Goal: Transaction & Acquisition: Purchase product/service

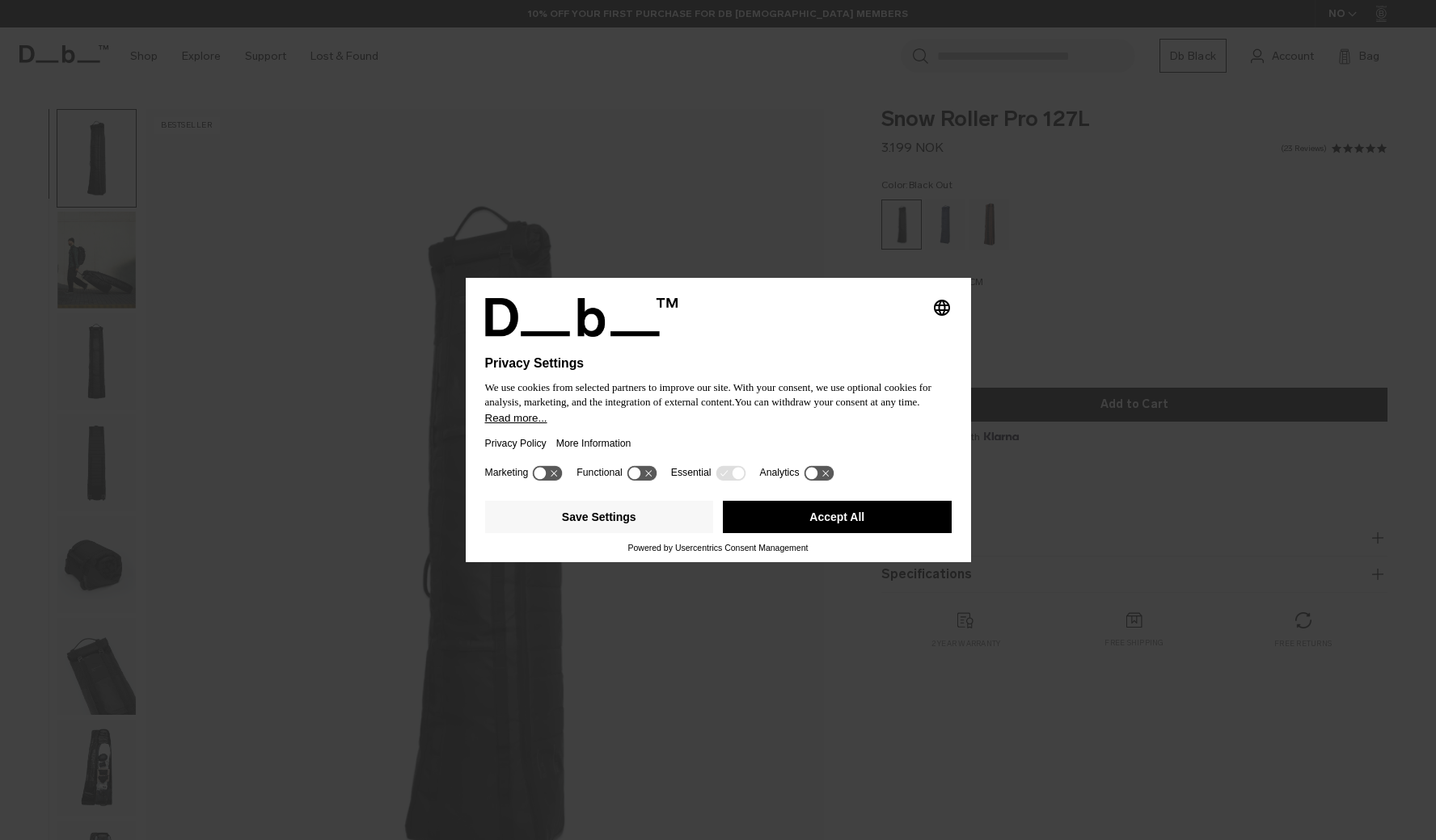
click at [872, 526] on button "Accept All" at bounding box center [837, 517] width 229 height 33
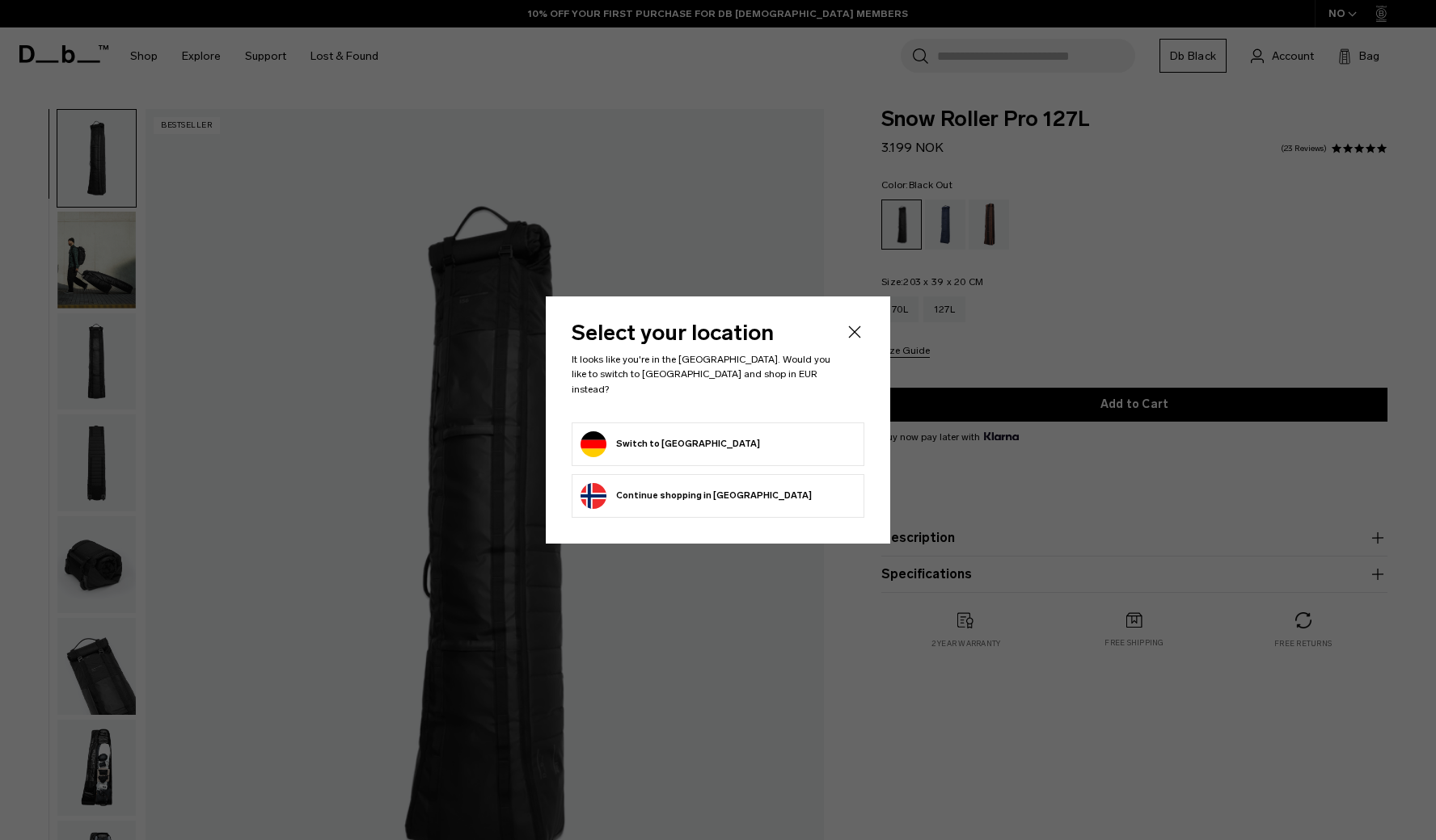
click at [643, 436] on button "Switch to Germany" at bounding box center [670, 444] width 179 height 26
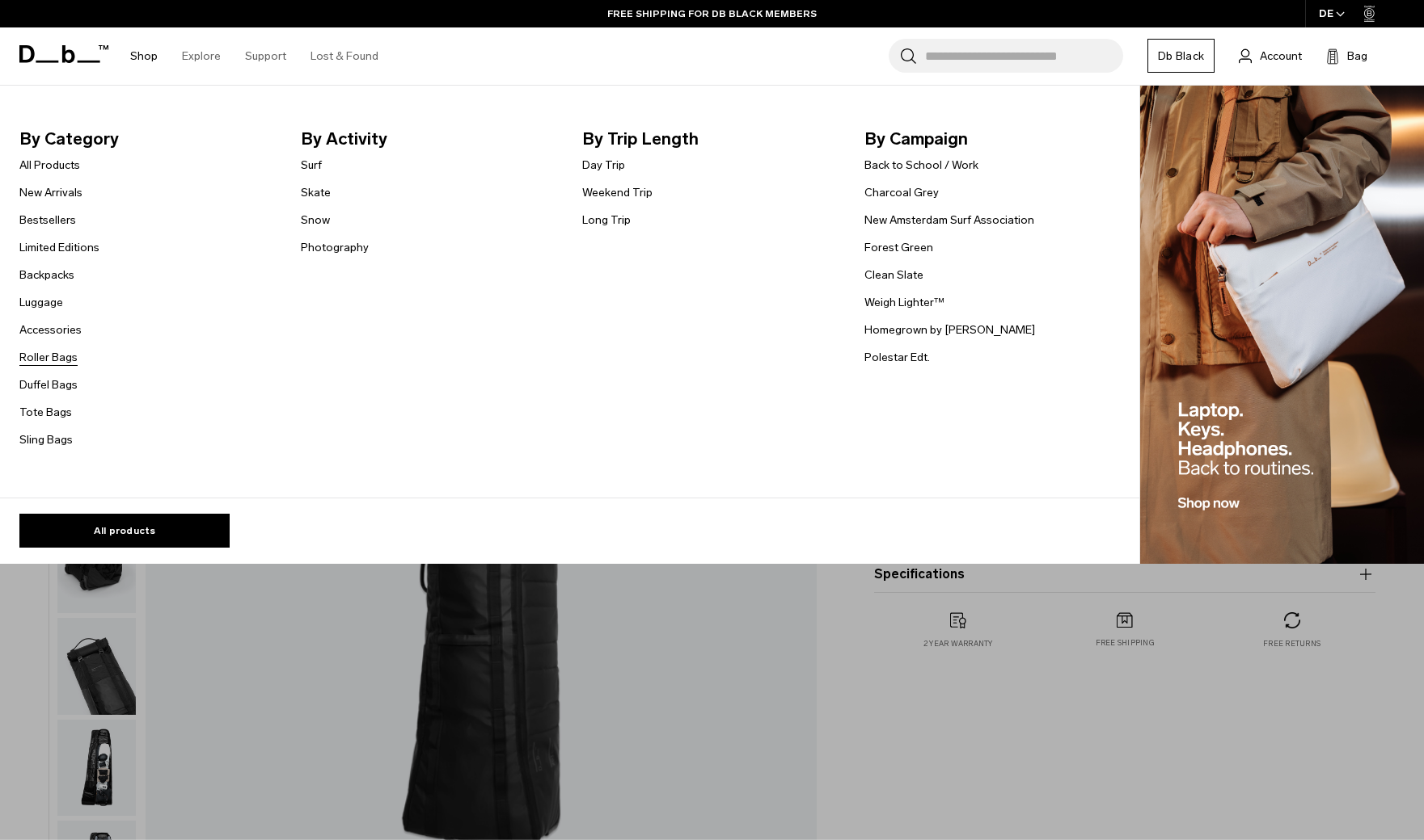
click at [59, 358] on link "Roller Bags" at bounding box center [49, 357] width 59 height 17
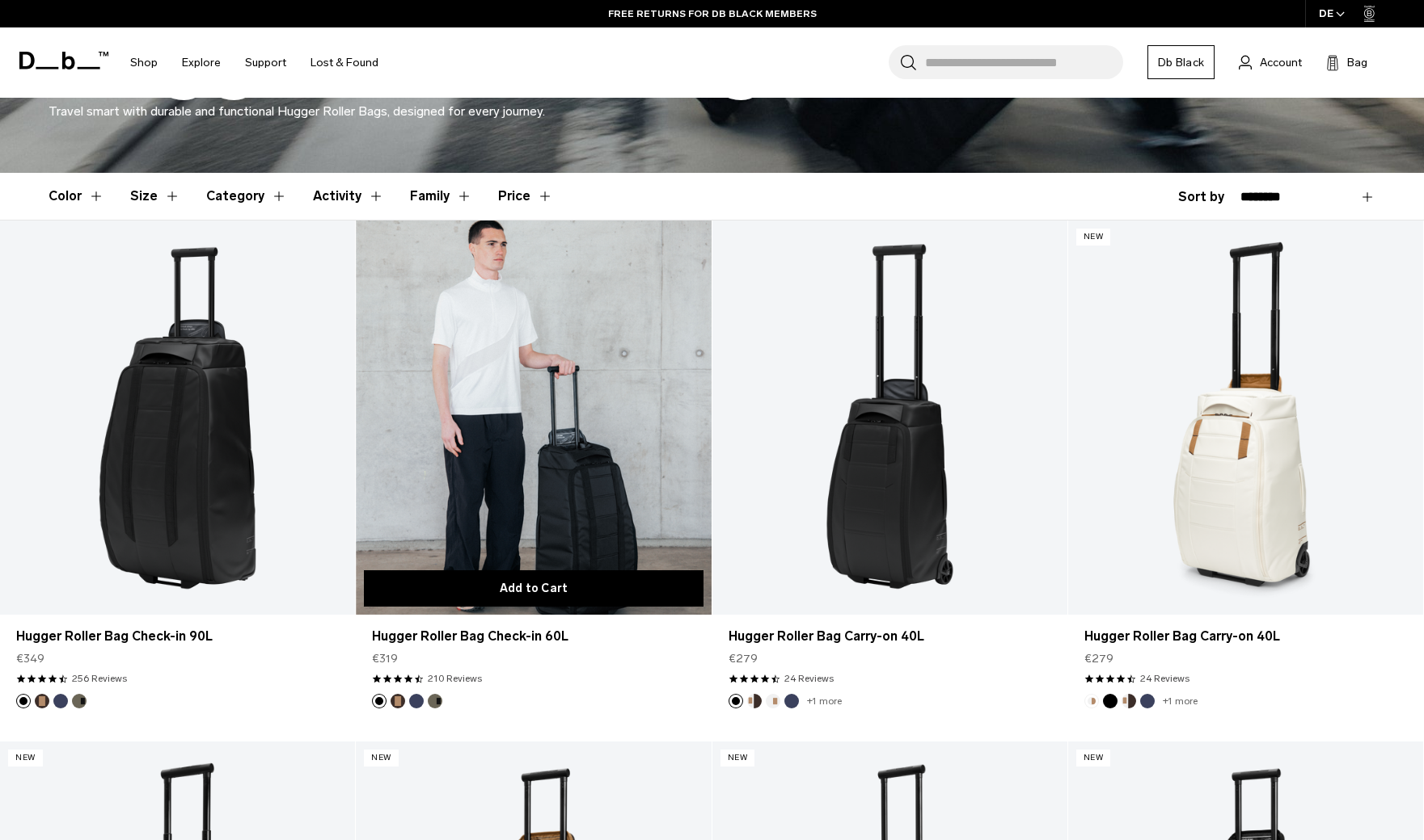
scroll to position [356, 0]
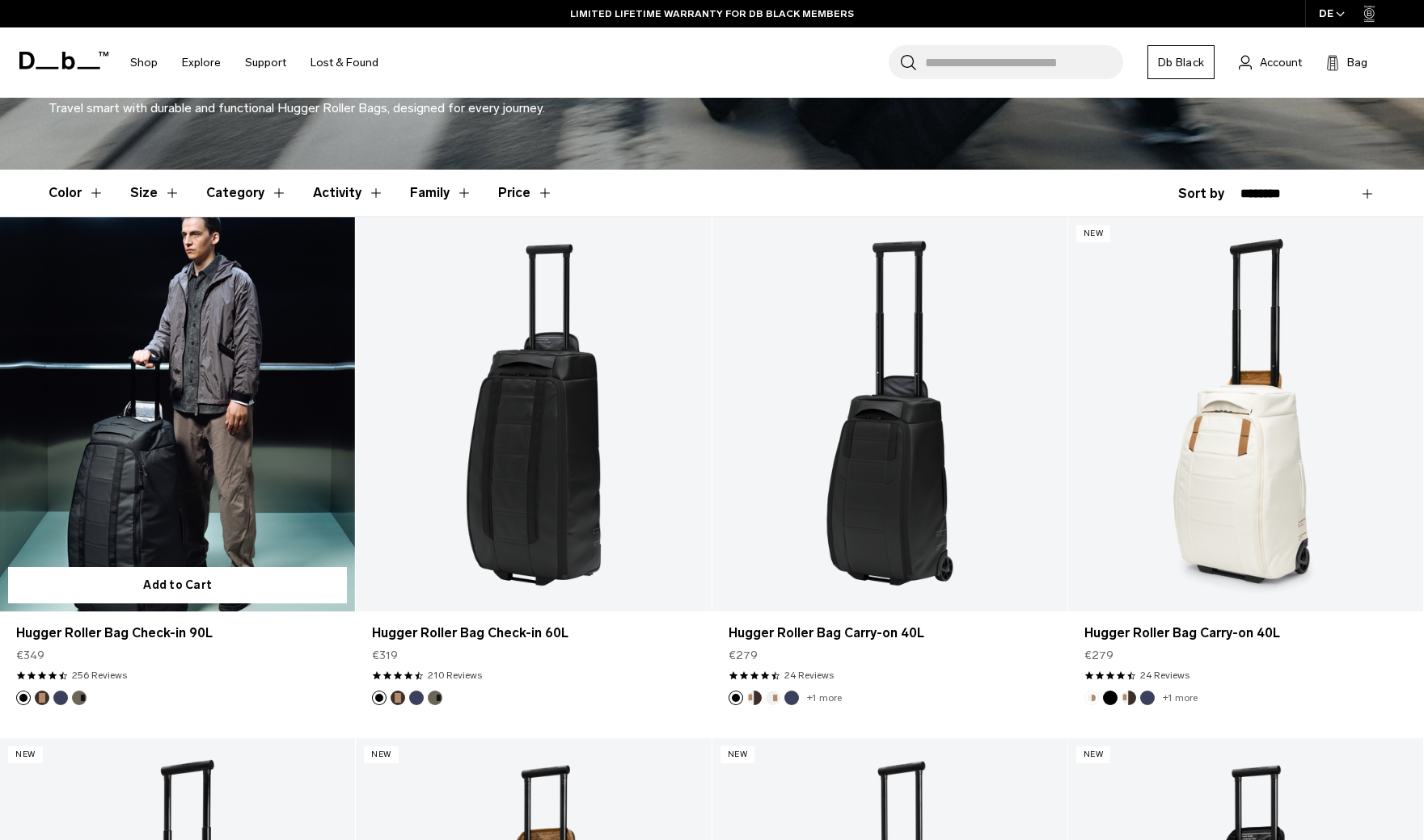
click at [238, 477] on link "Hugger Roller Bag Check-in 90L" at bounding box center [177, 415] width 355 height 395
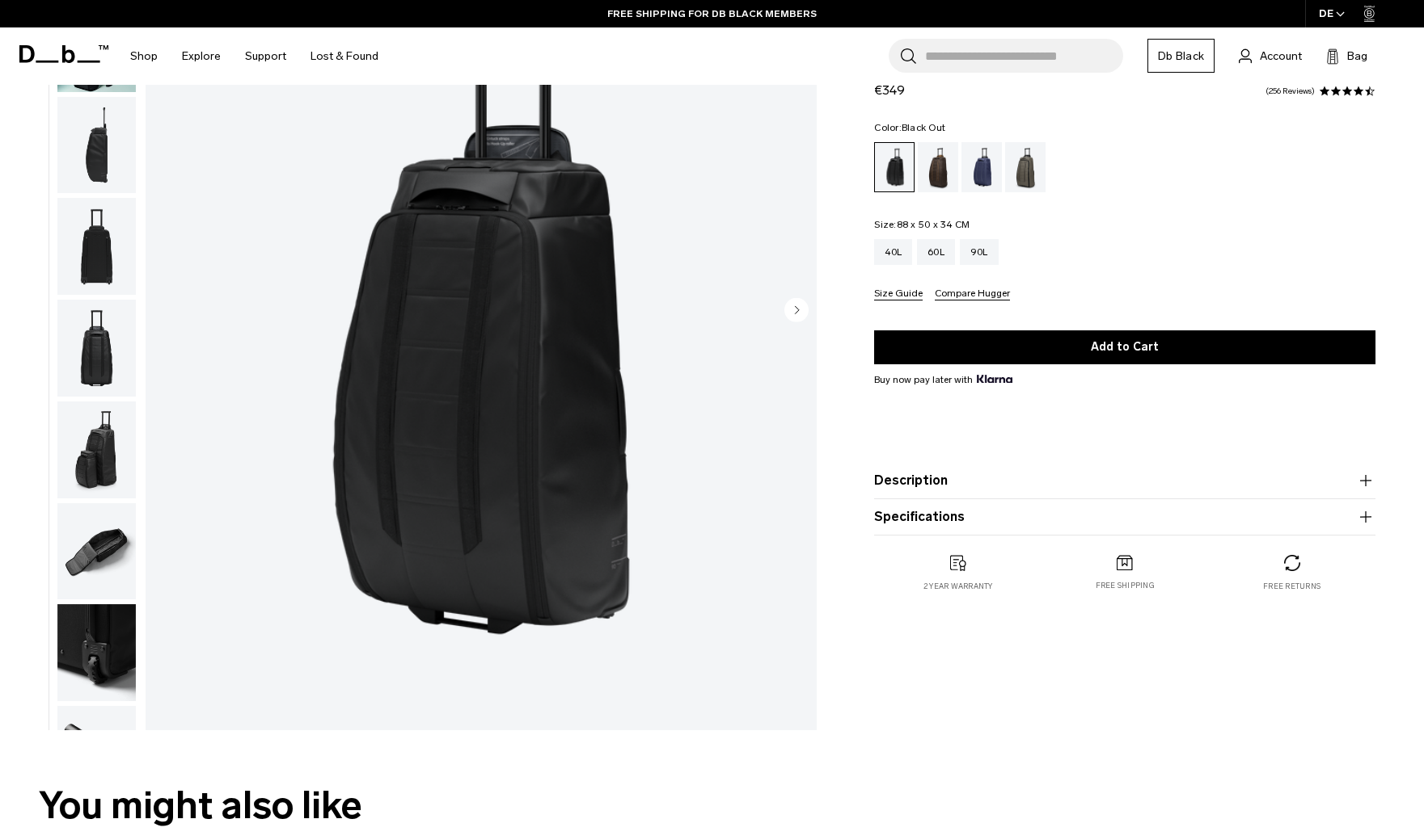
scroll to position [50, 0]
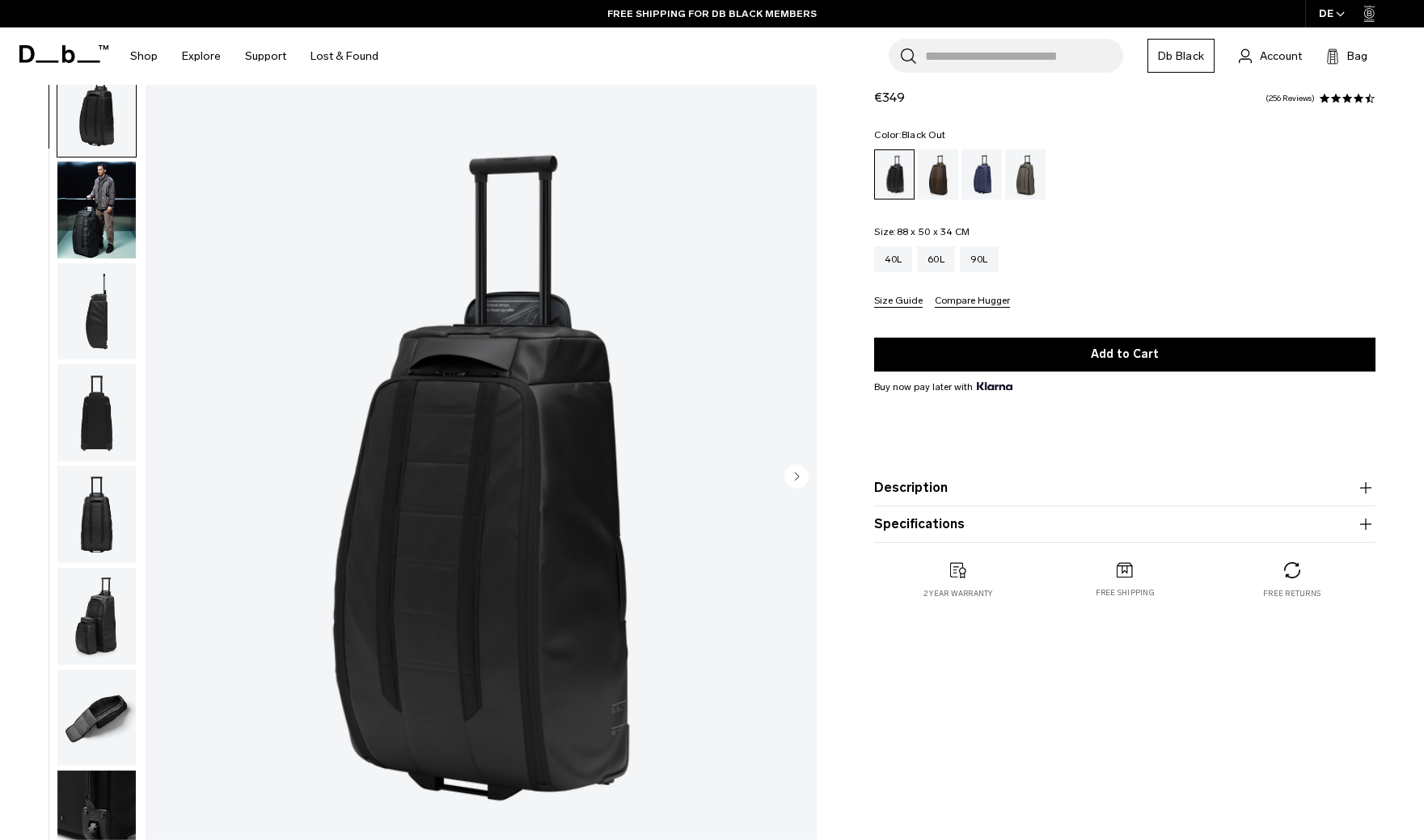
click at [795, 487] on circle "Next slide" at bounding box center [797, 476] width 24 height 24
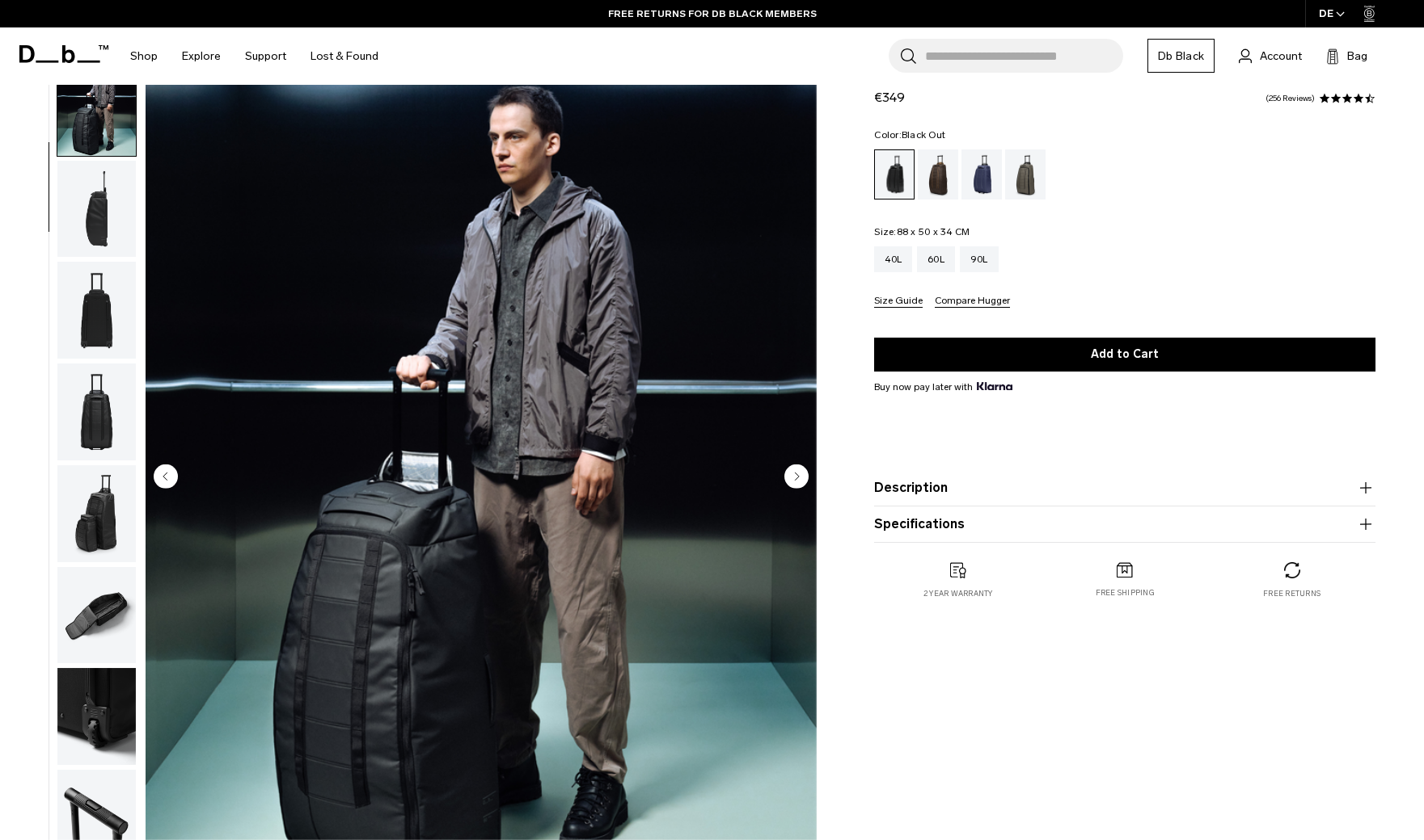
click at [793, 482] on circle "Next slide" at bounding box center [797, 476] width 24 height 24
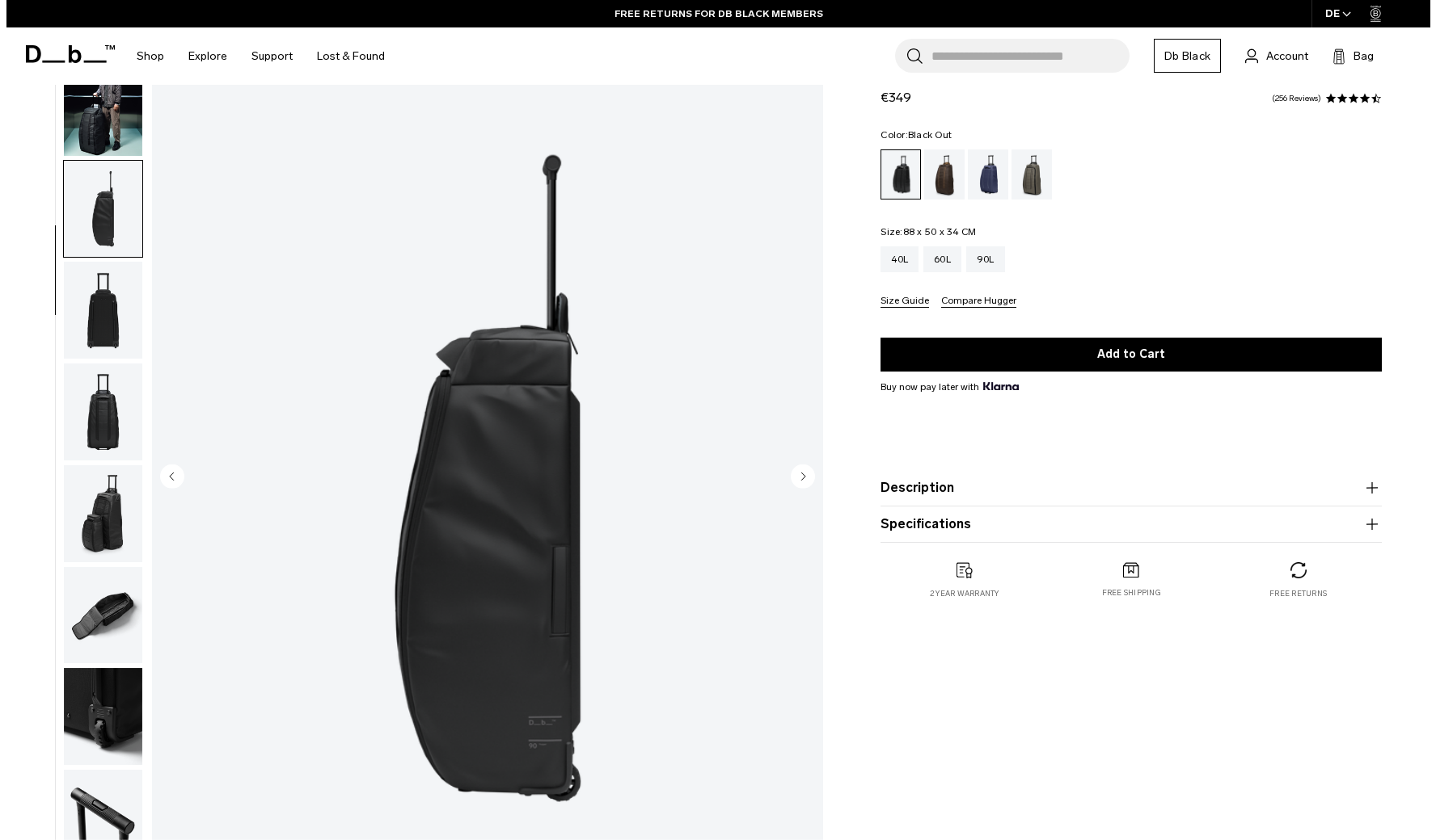
scroll to position [188, 0]
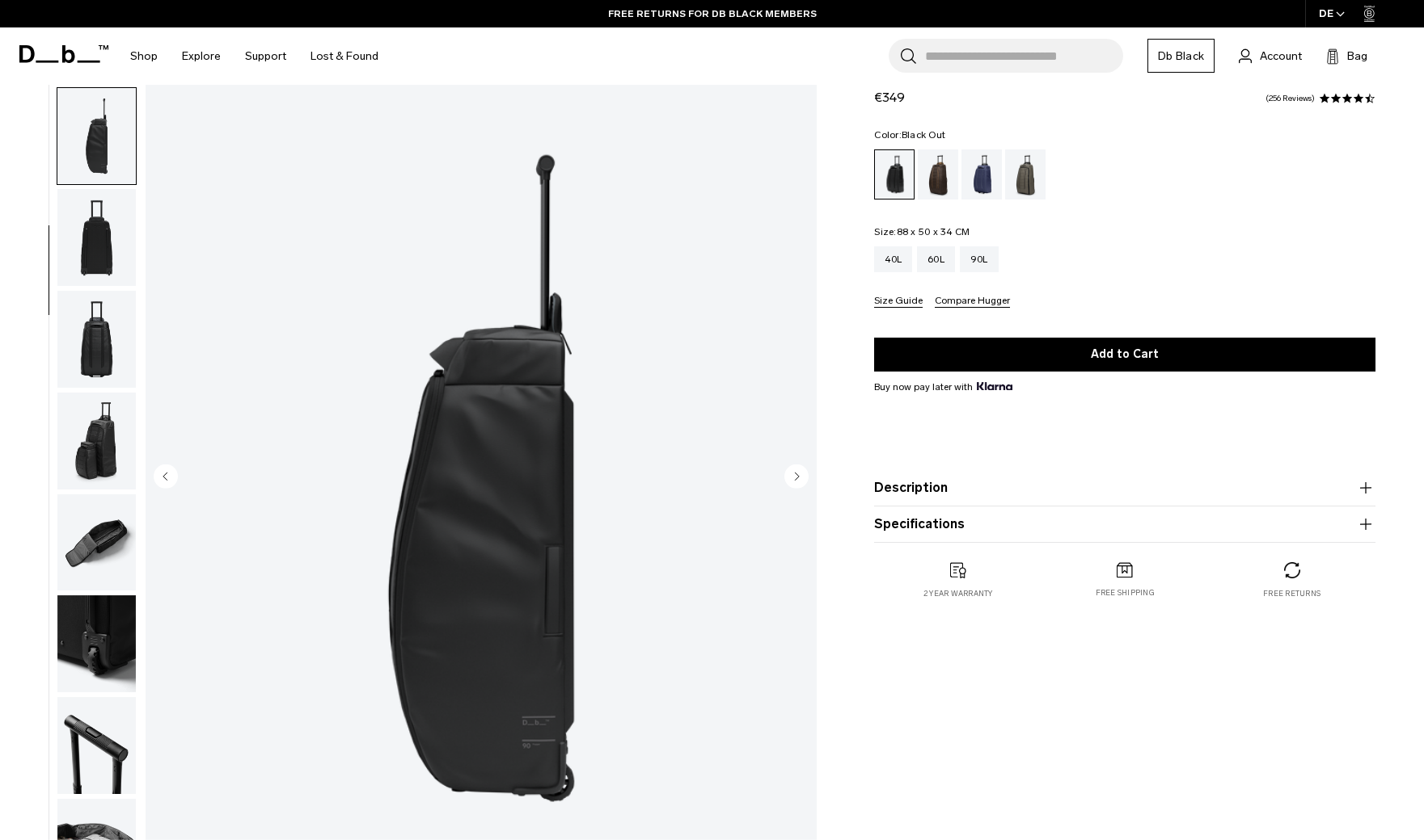
click at [793, 481] on circle "Next slide" at bounding box center [797, 476] width 24 height 24
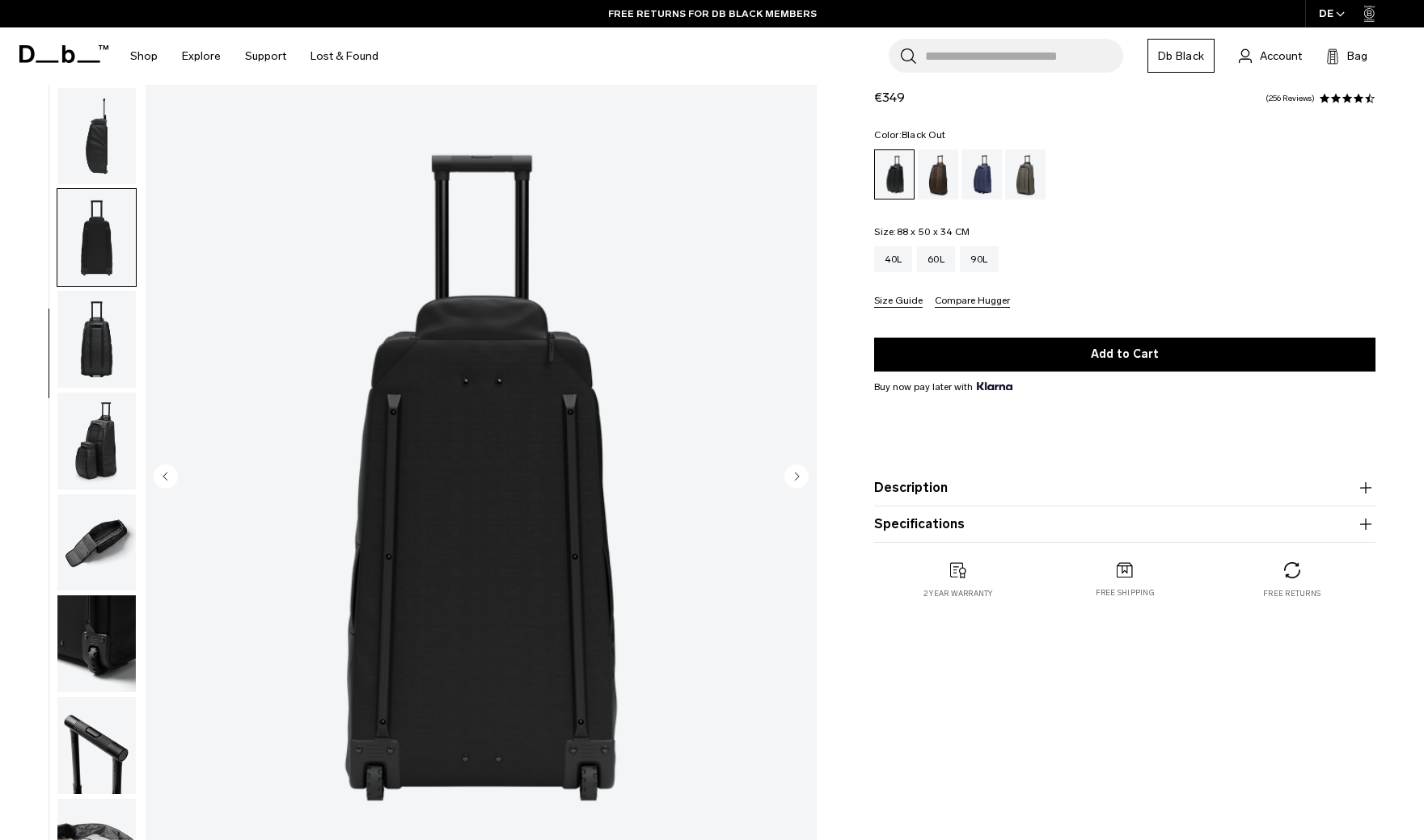
click at [793, 481] on circle "Next slide" at bounding box center [797, 476] width 24 height 24
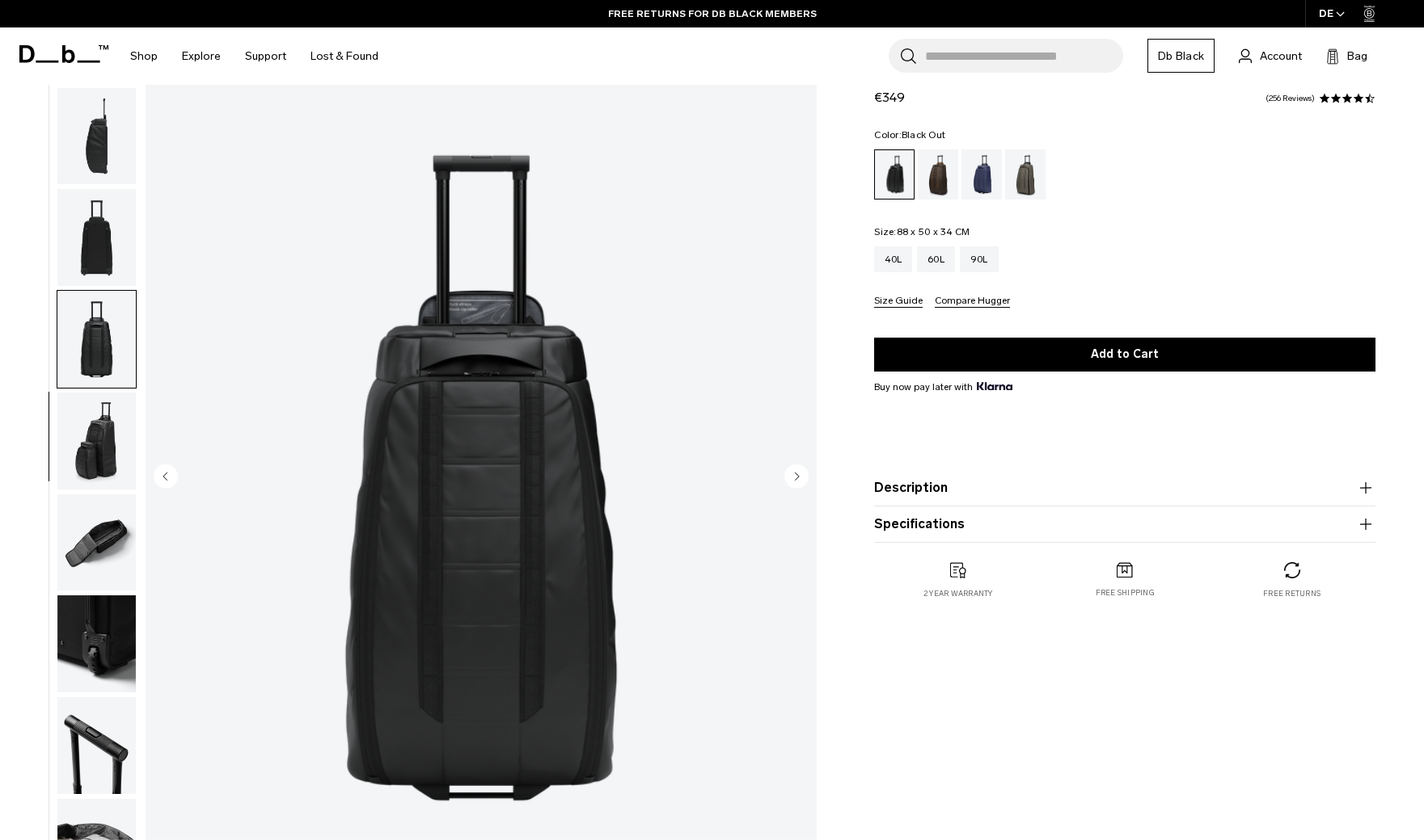
click at [793, 481] on circle "Next slide" at bounding box center [797, 476] width 24 height 24
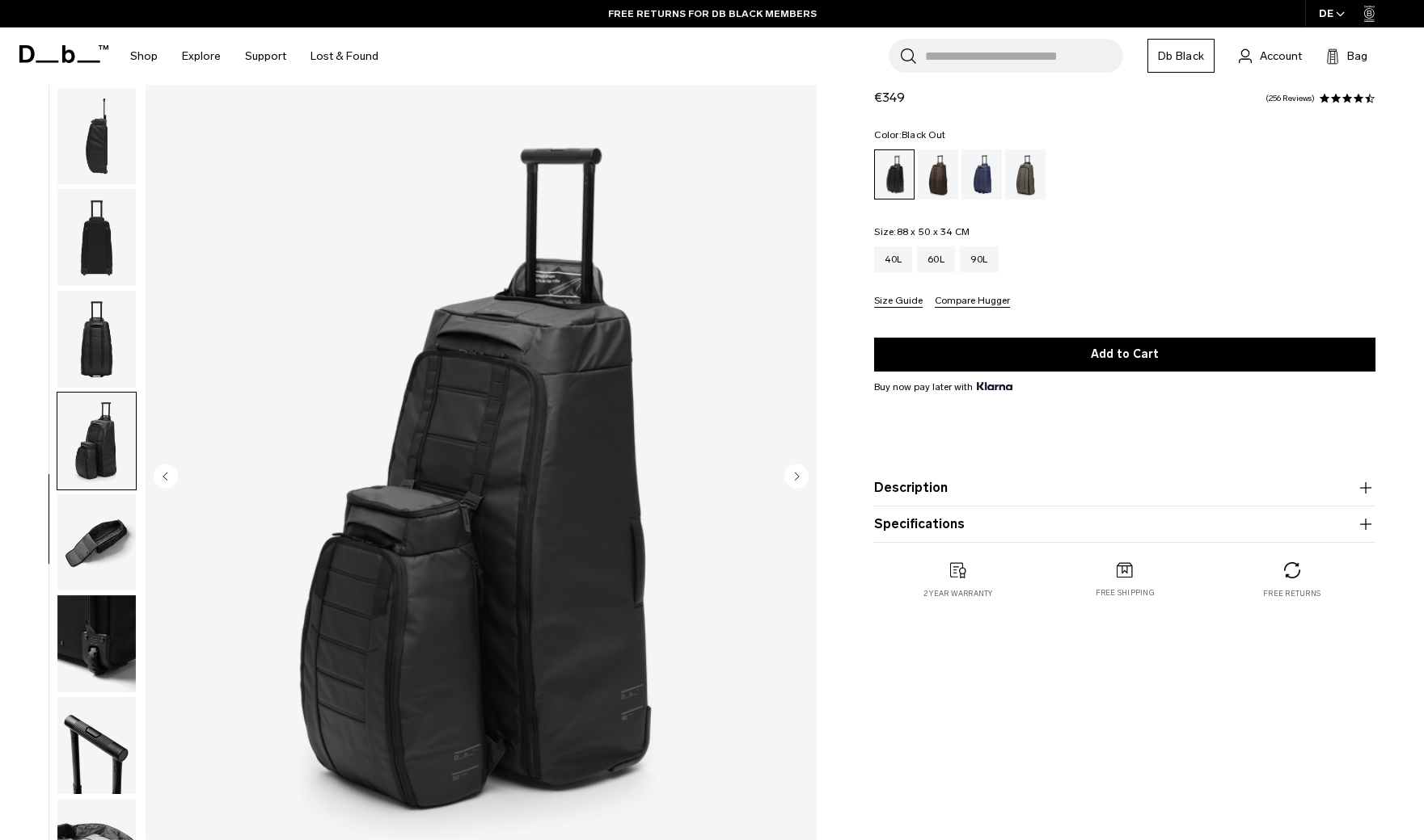
click at [793, 481] on circle "Next slide" at bounding box center [797, 476] width 24 height 24
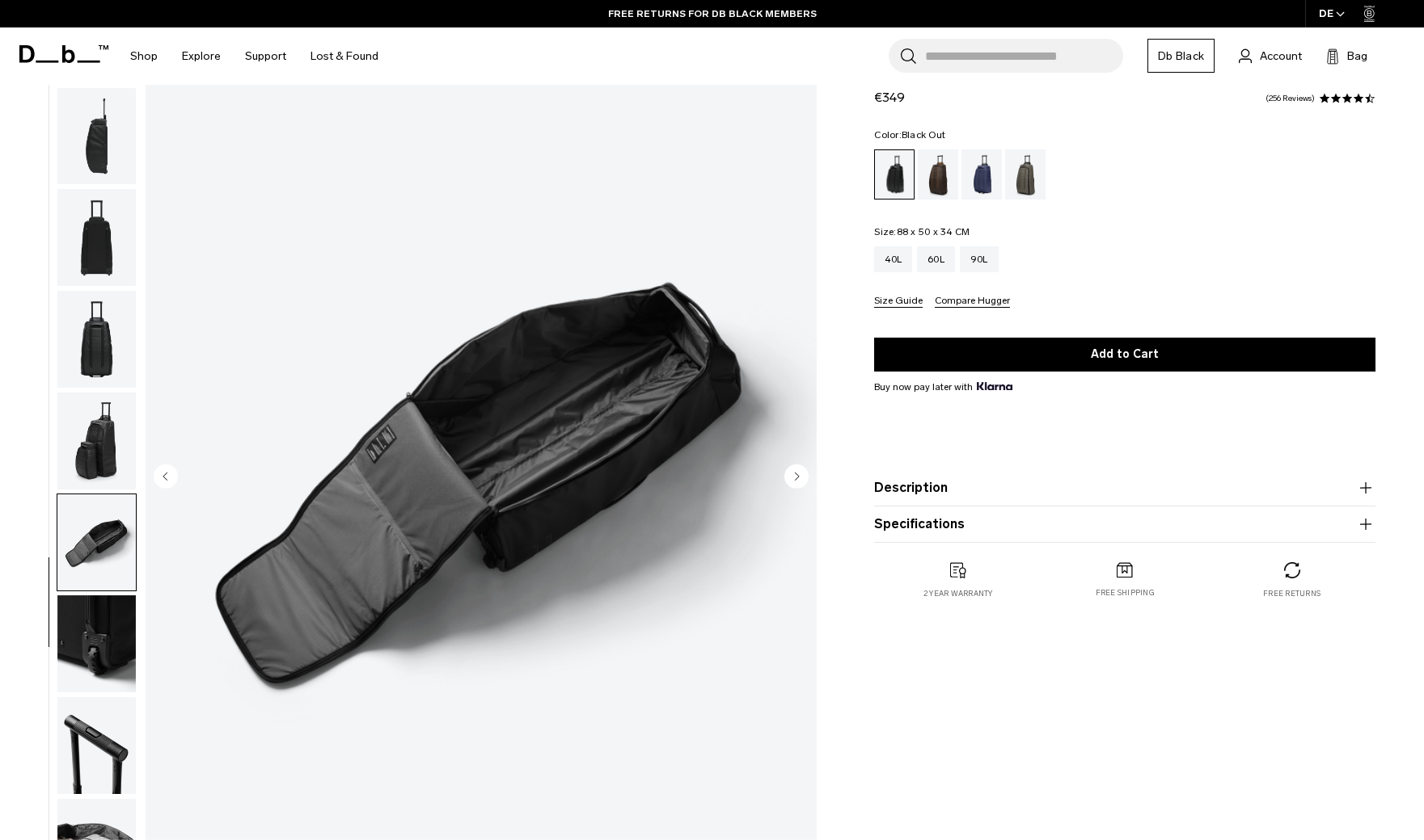
click at [793, 481] on circle "Next slide" at bounding box center [797, 476] width 24 height 24
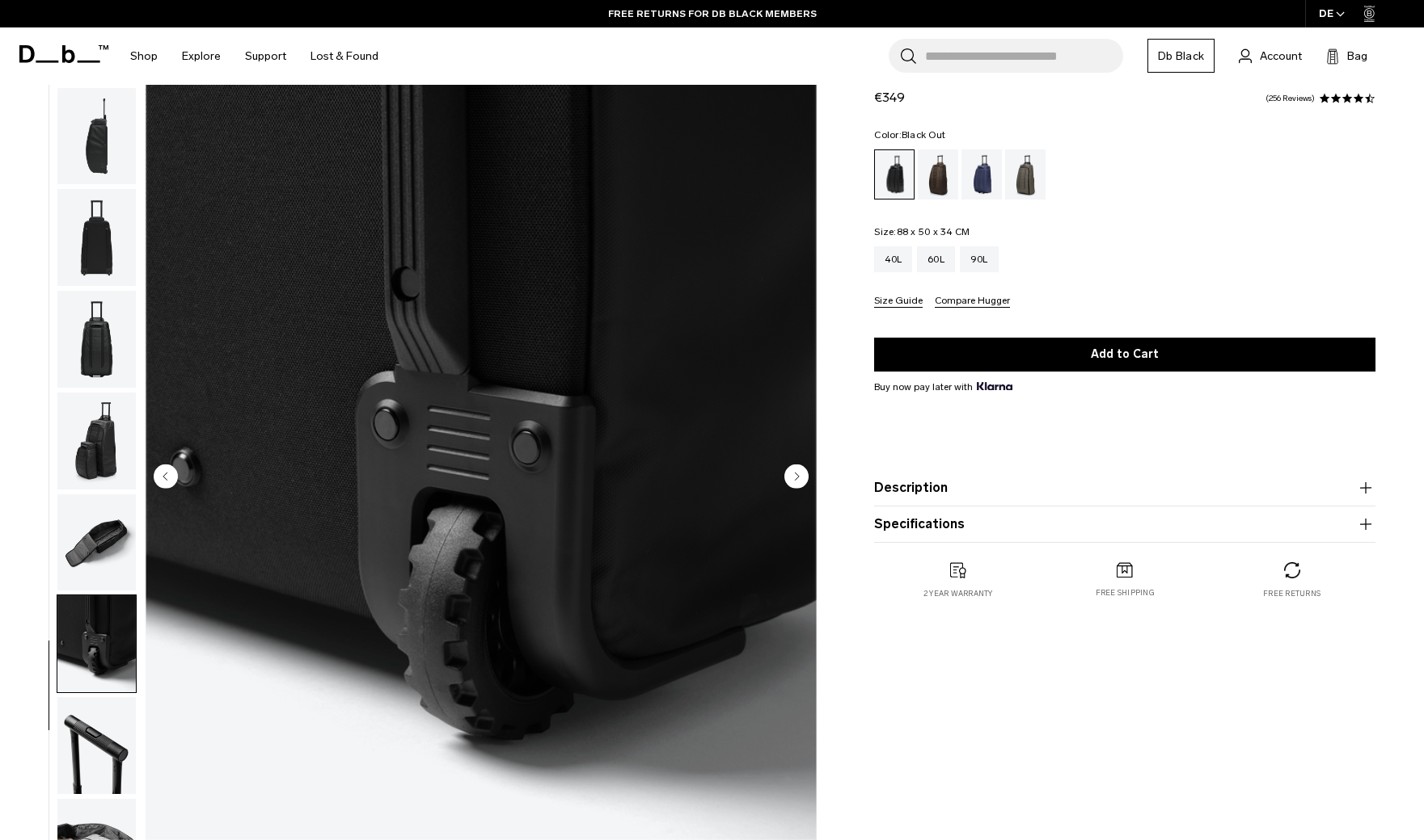
click at [793, 481] on circle "Next slide" at bounding box center [797, 476] width 24 height 24
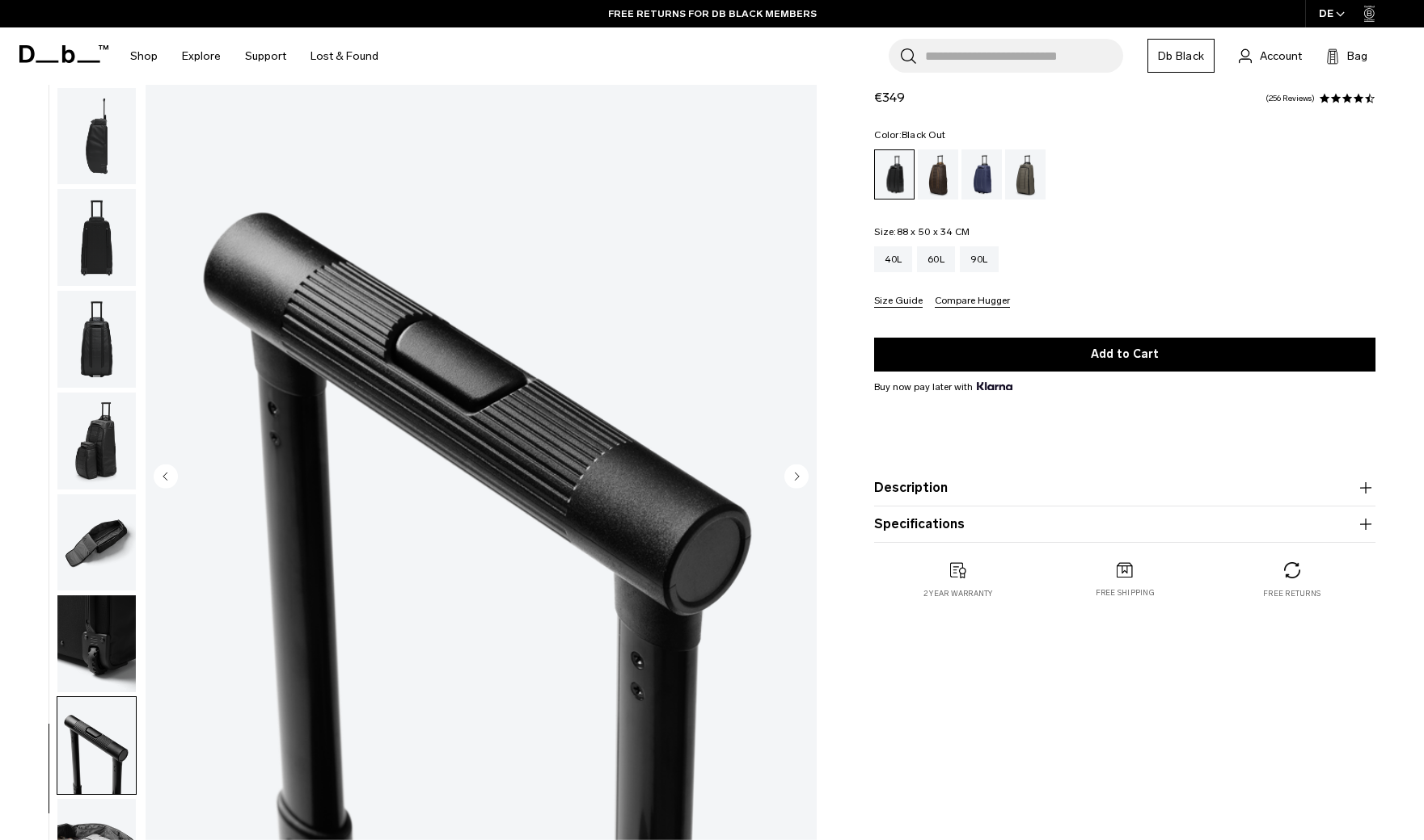
click at [793, 481] on circle "Next slide" at bounding box center [797, 476] width 24 height 24
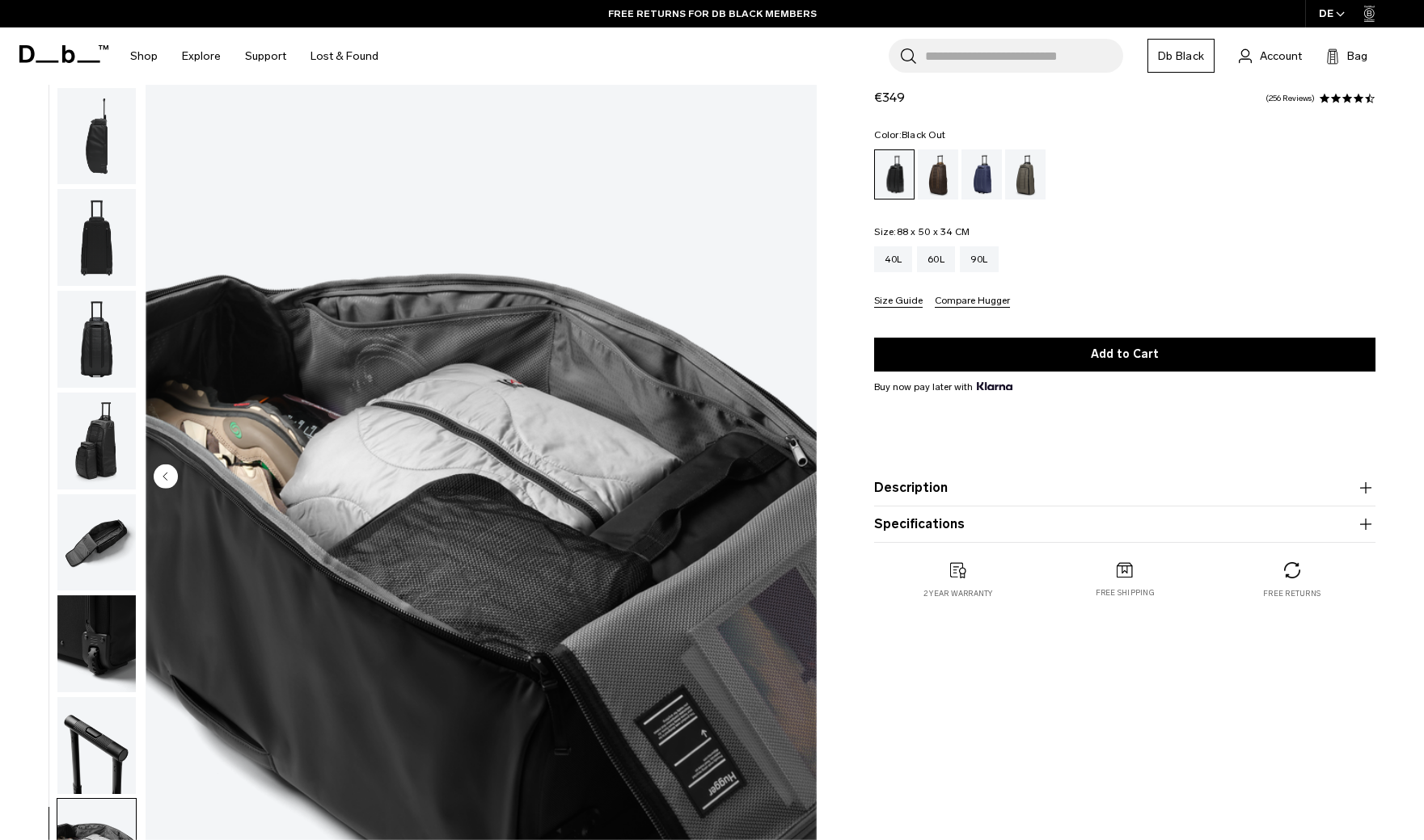
click at [793, 481] on img "10 / 10" at bounding box center [480, 477] width 671 height 838
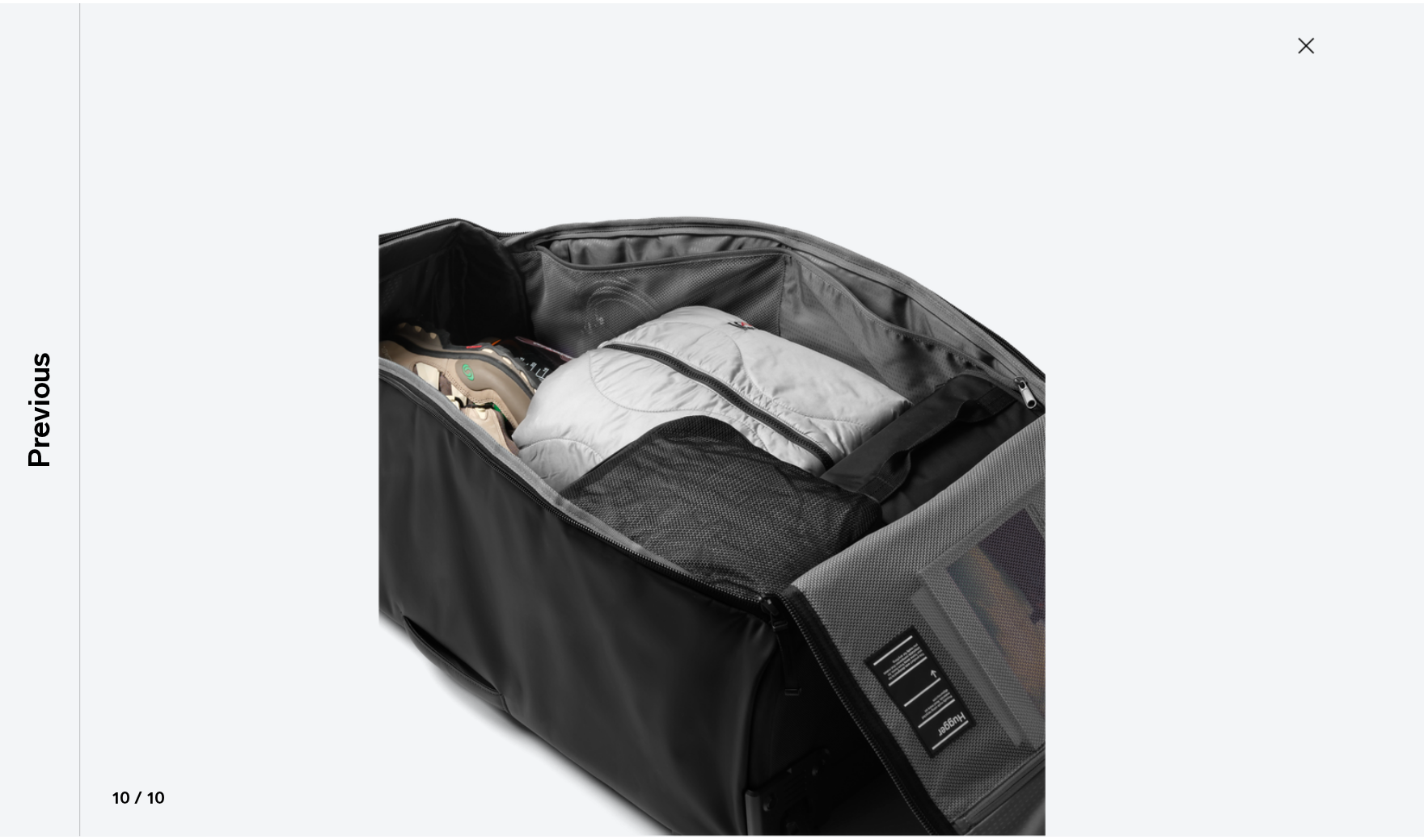
scroll to position [179, 0]
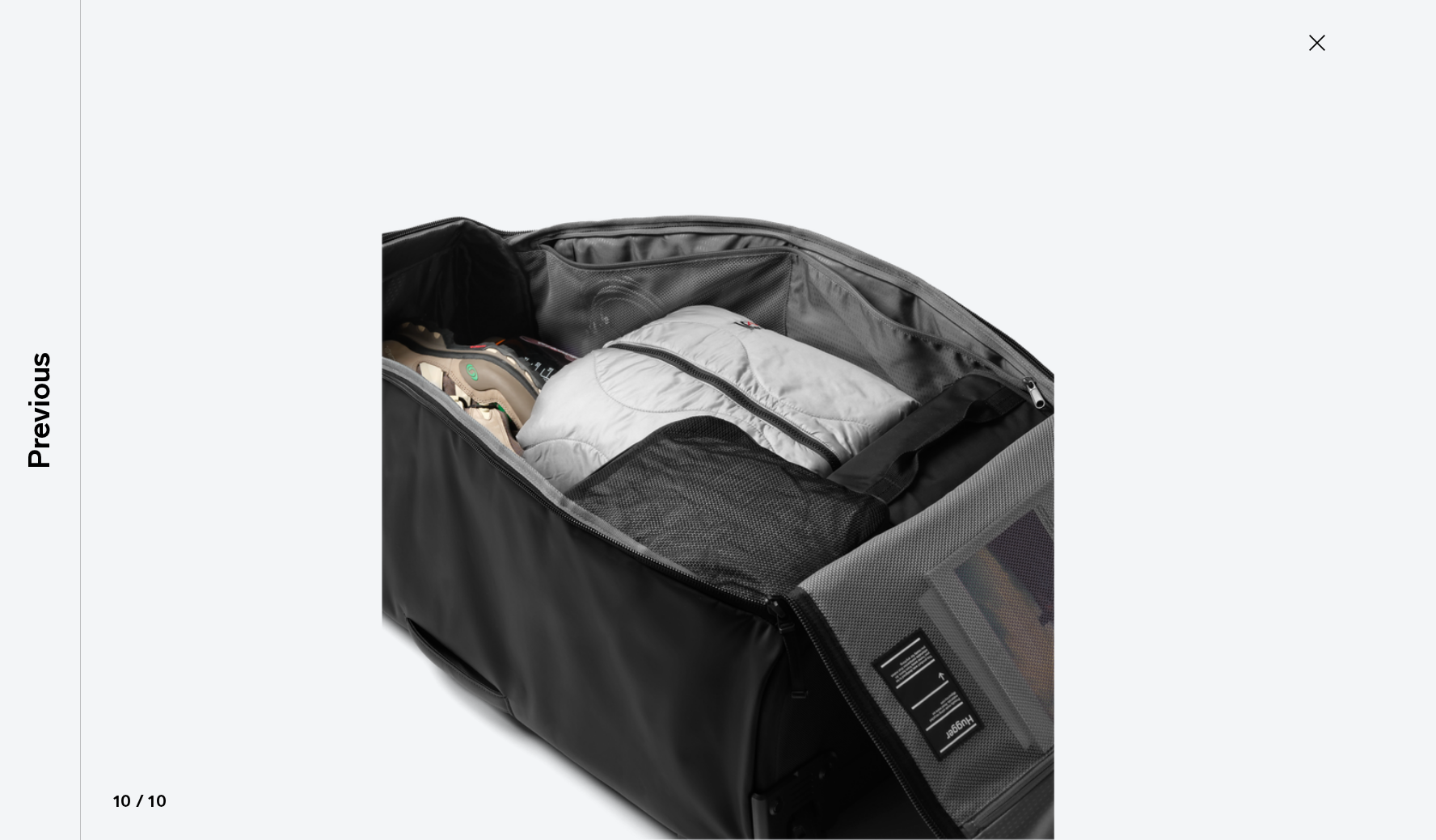
click at [792, 480] on img at bounding box center [718, 420] width 728 height 840
click at [1105, 352] on div at bounding box center [718, 420] width 1436 height 840
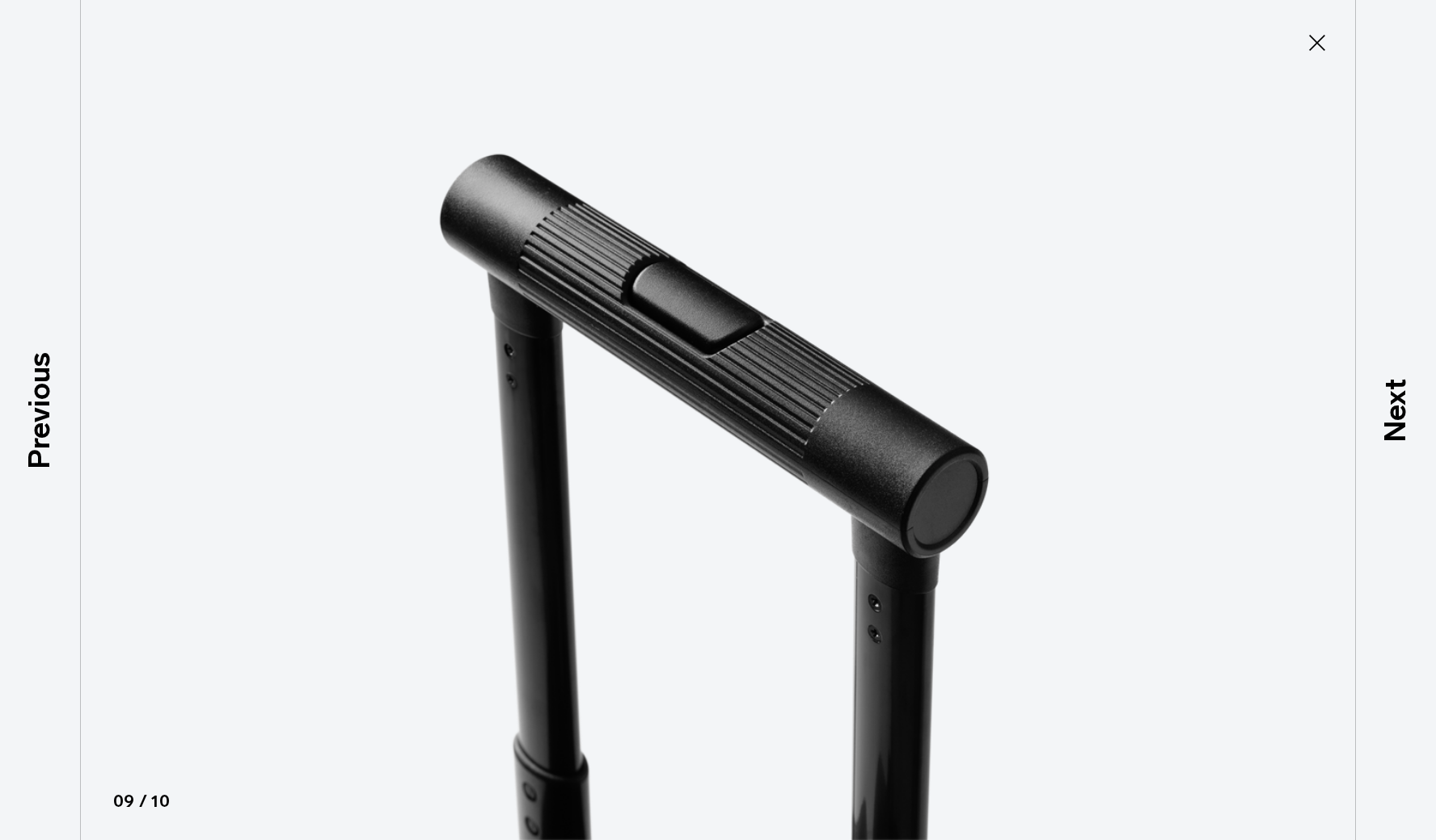
click at [1312, 54] on icon at bounding box center [1317, 43] width 26 height 26
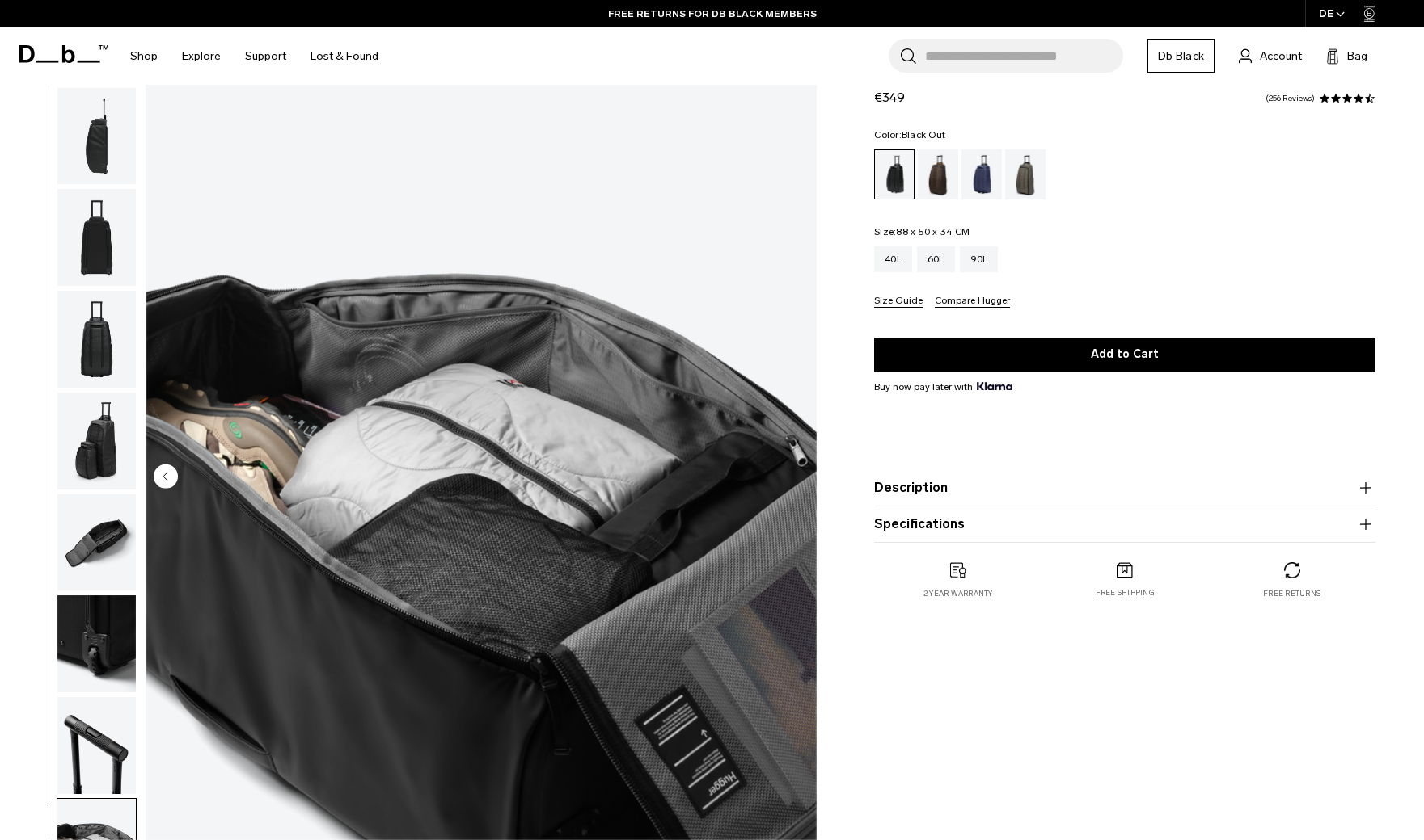
scroll to position [0, 0]
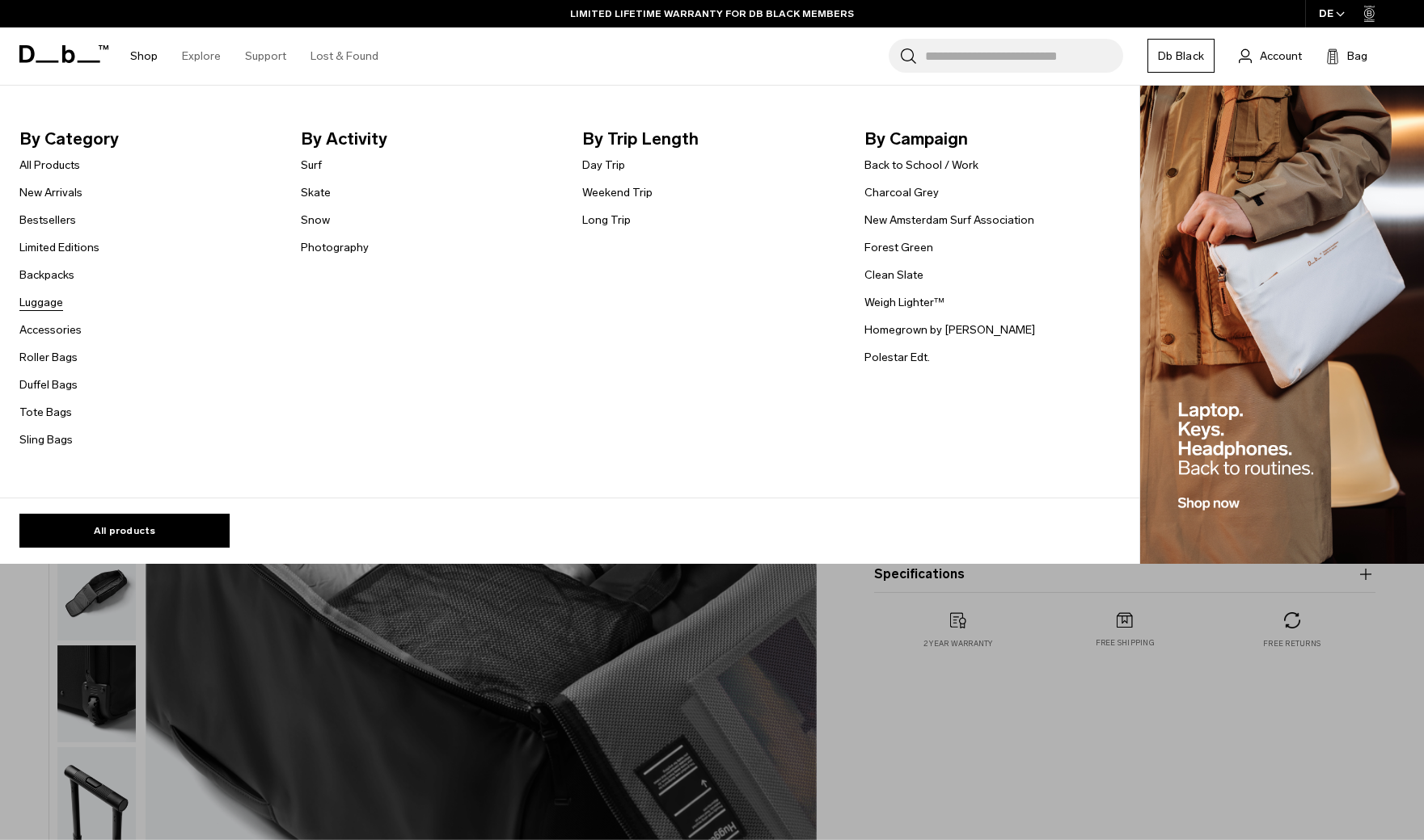
click at [43, 304] on link "Luggage" at bounding box center [42, 302] width 44 height 17
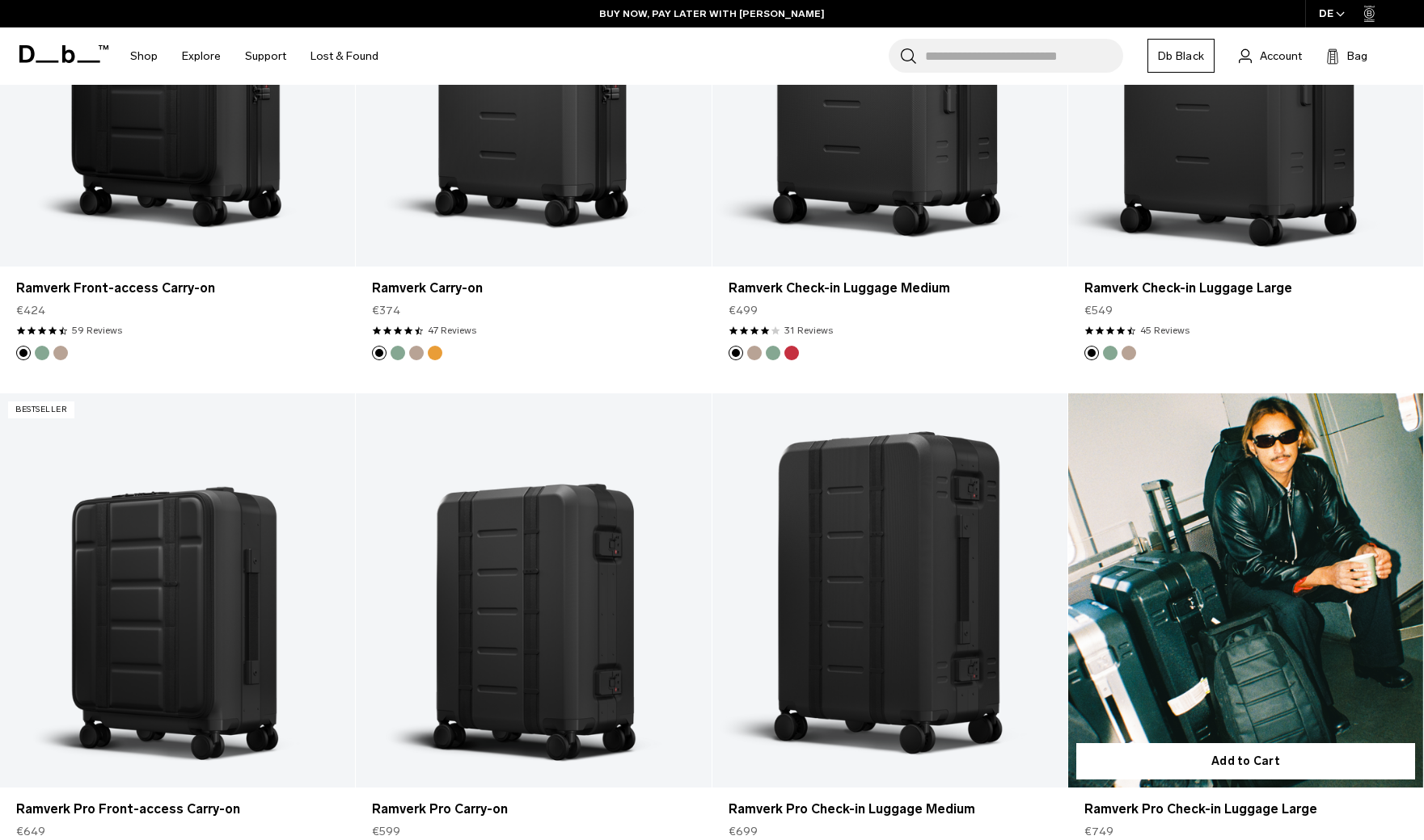
scroll to position [1503, 0]
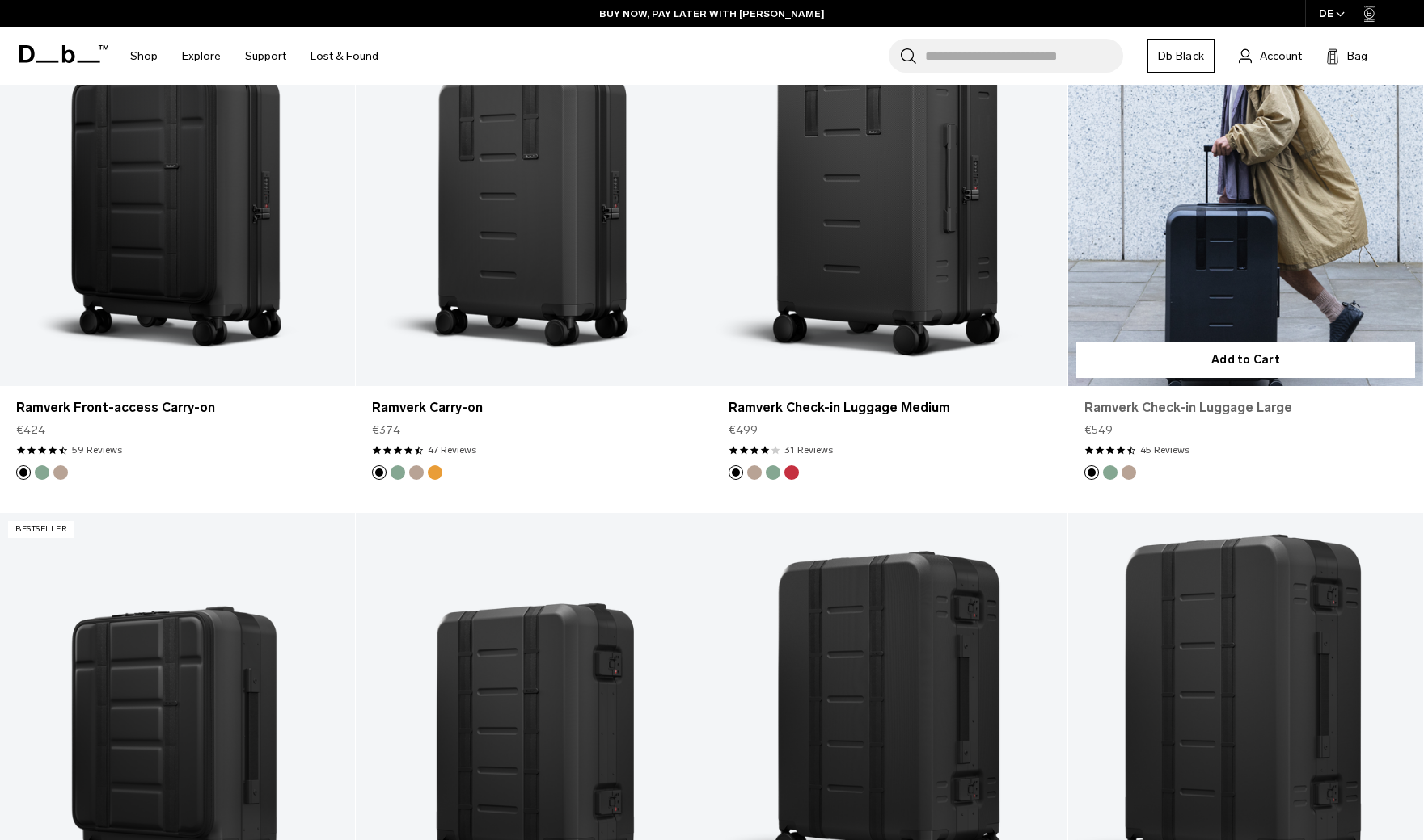
click at [1215, 409] on link "Ramverk Check-in Luggage Large" at bounding box center [1245, 409] width 322 height 20
